Goal: Task Accomplishment & Management: Manage account settings

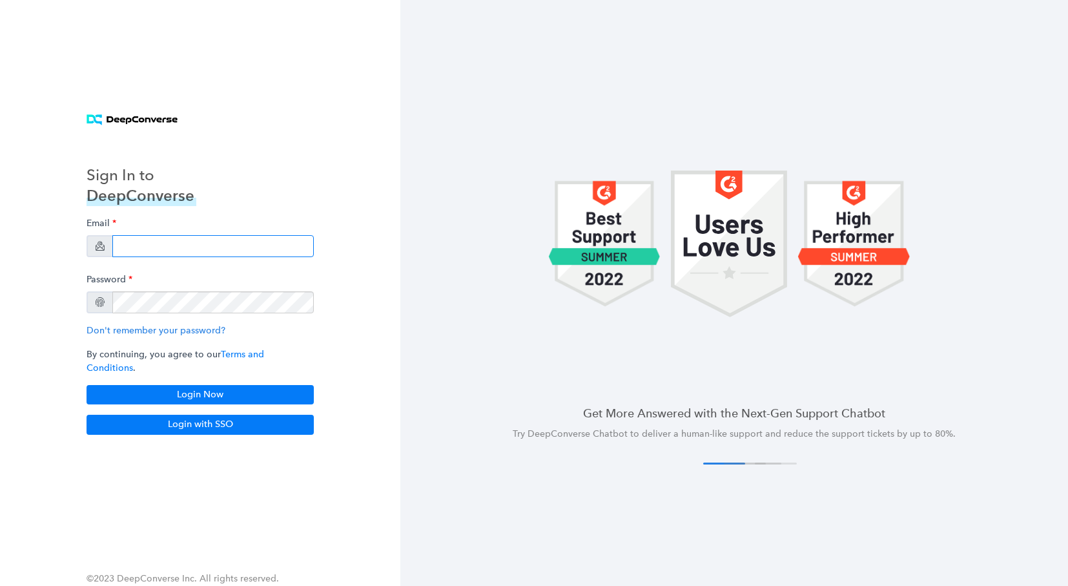
click at [152, 248] on input "email" at bounding box center [212, 246] width 201 height 22
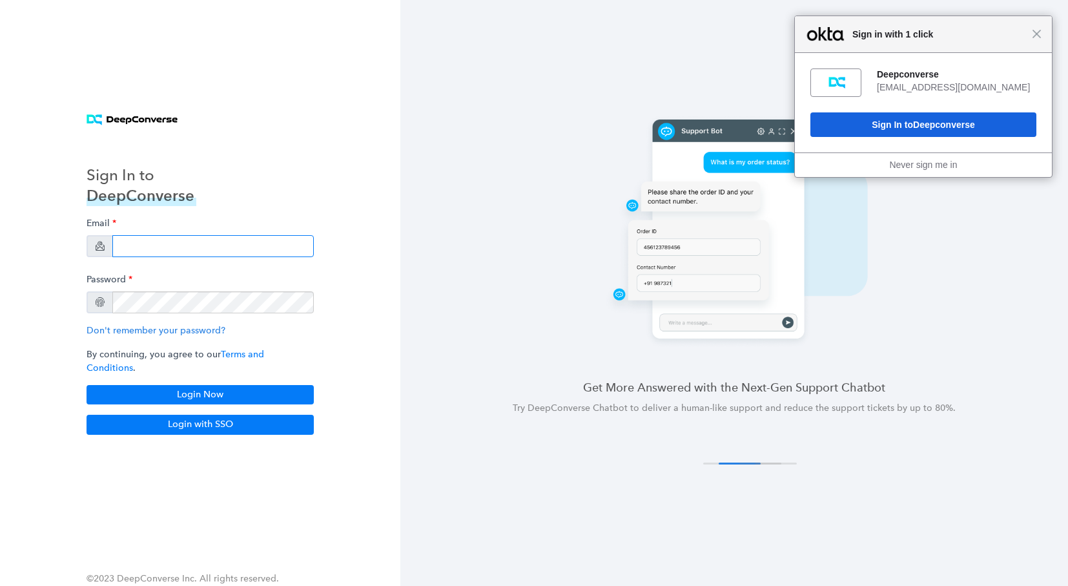
click at [167, 251] on input "email" at bounding box center [212, 246] width 201 height 22
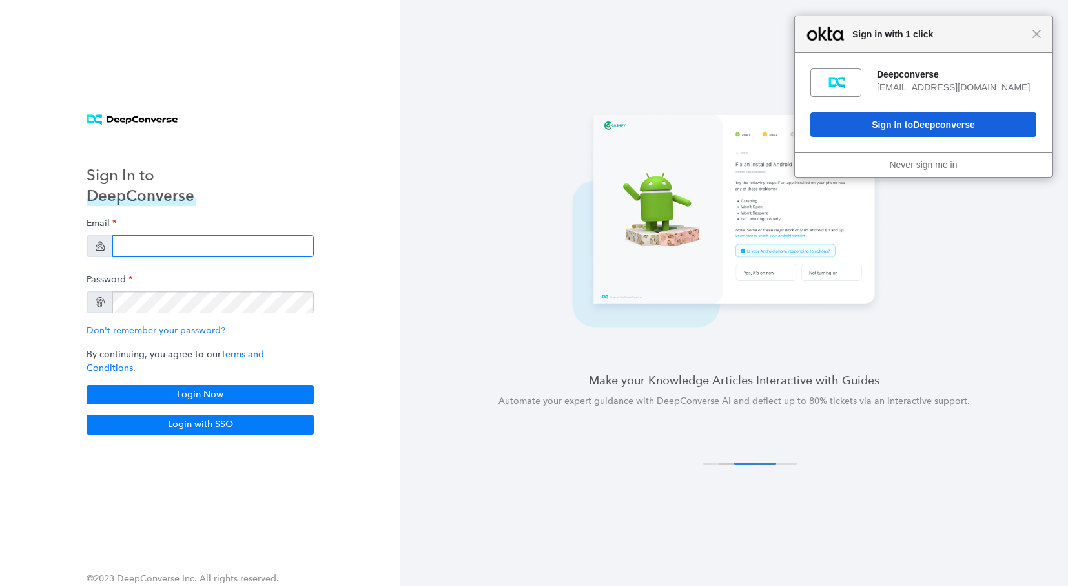
type input "swati+showcase1@deepconverse.com"
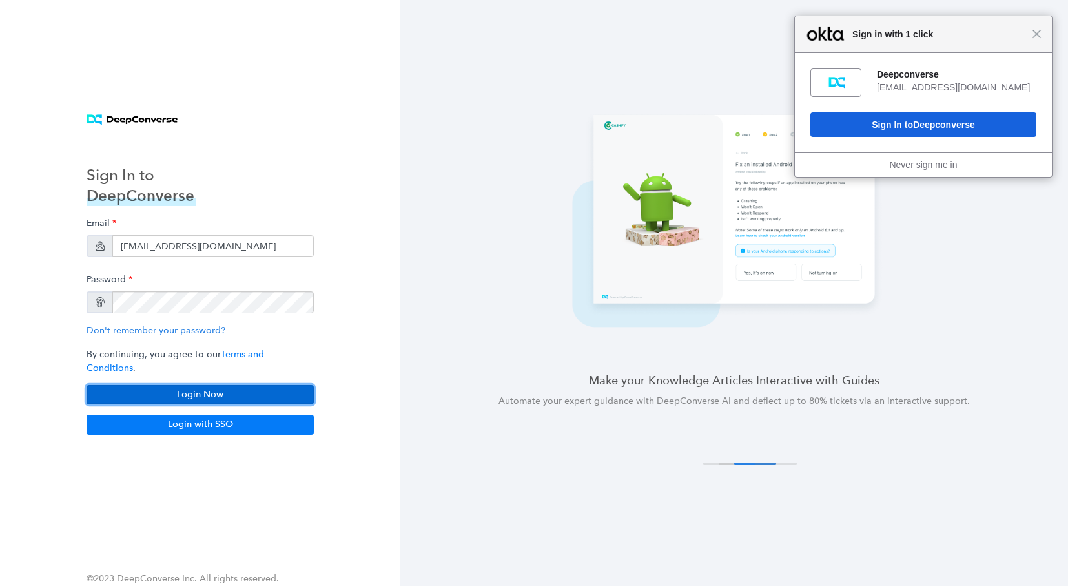
click at [176, 385] on button "Login Now" at bounding box center [200, 394] width 227 height 19
